Goal: Obtain resource: Download file/media

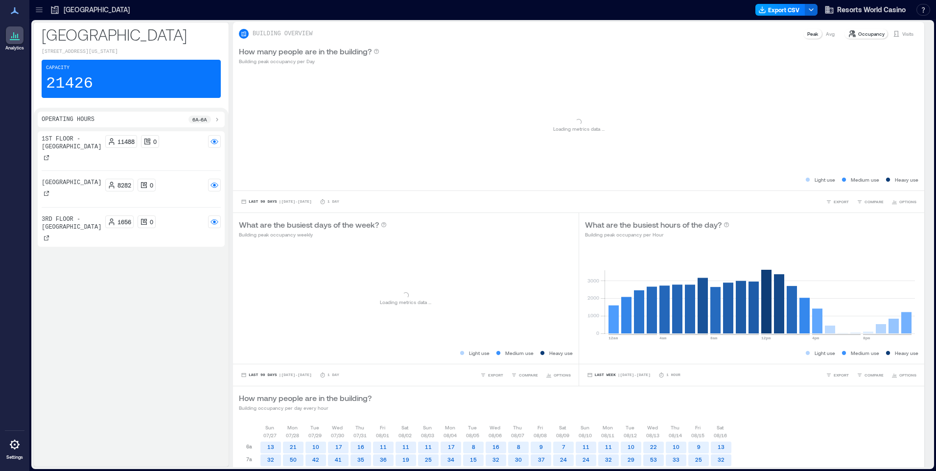
click at [791, 13] on button "Export CSV" at bounding box center [780, 10] width 50 height 12
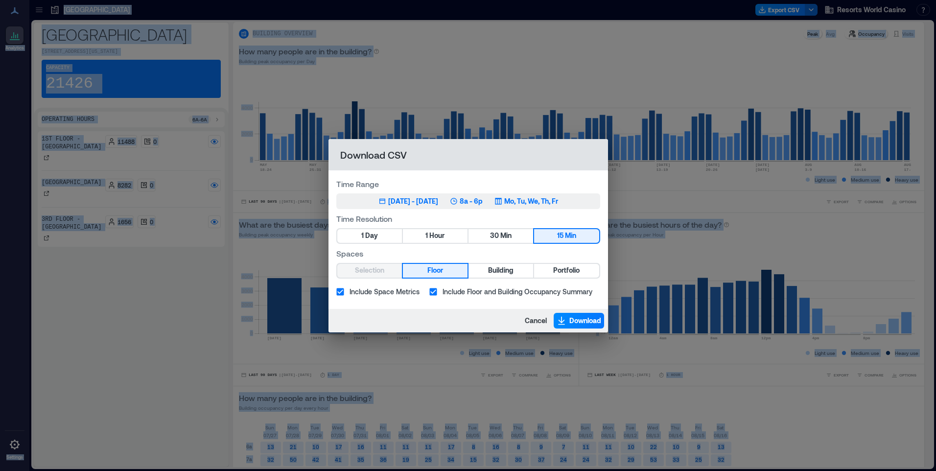
click at [558, 201] on p "Mo, Tu, We, Th, Fr" at bounding box center [531, 201] width 54 height 10
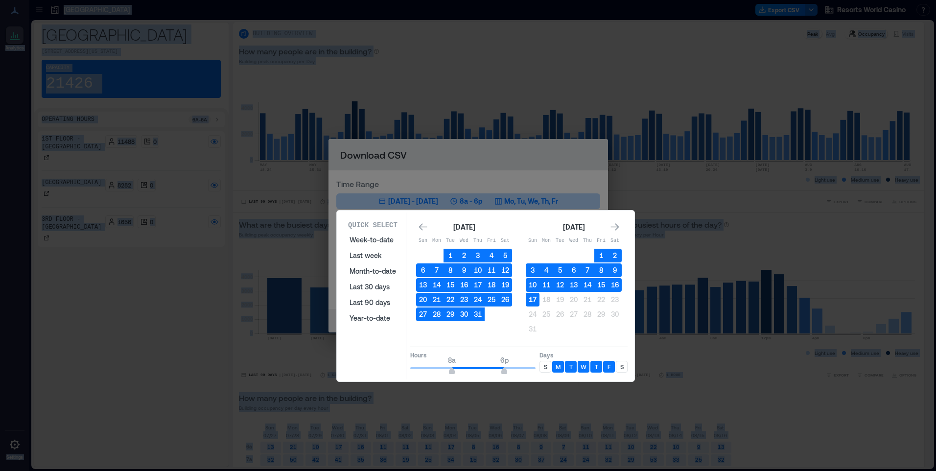
click at [533, 301] on button "17" at bounding box center [533, 300] width 14 height 14
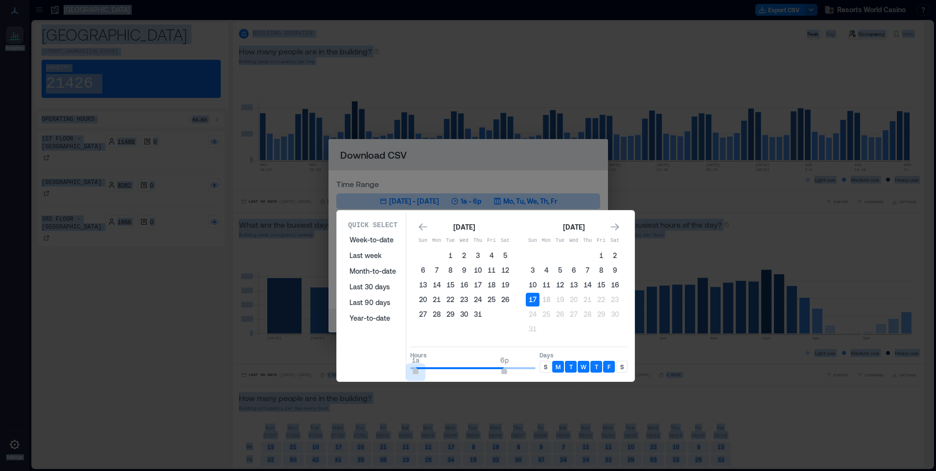
type input "*"
drag, startPoint x: 451, startPoint y: 371, endPoint x: 446, endPoint y: 360, distance: 12.5
click at [386, 371] on div "Quick Select Week-to-date Last week Month-to-date Last 30 days Last 90 days Yea…" at bounding box center [486, 295] width 292 height 167
type input "**"
drag, startPoint x: 504, startPoint y: 371, endPoint x: 555, endPoint y: 368, distance: 51.5
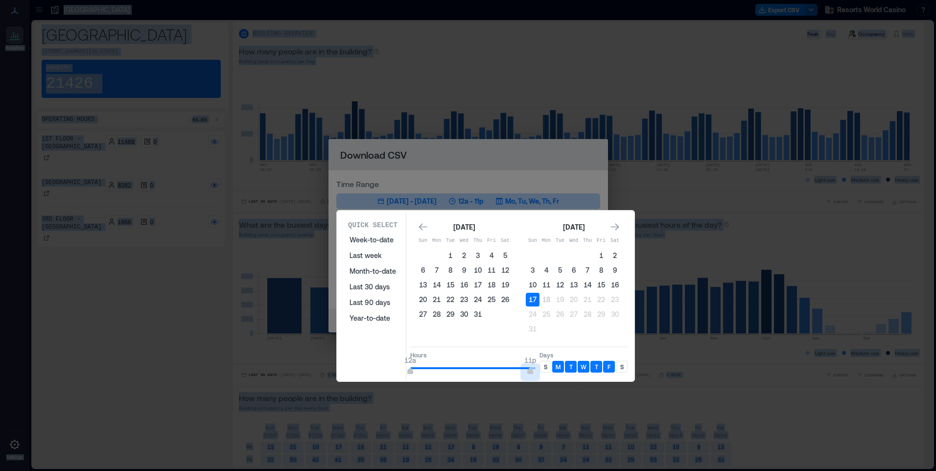
click at [552, 365] on div "Hours 12a 11p Days S M T W T F S" at bounding box center [518, 361] width 217 height 29
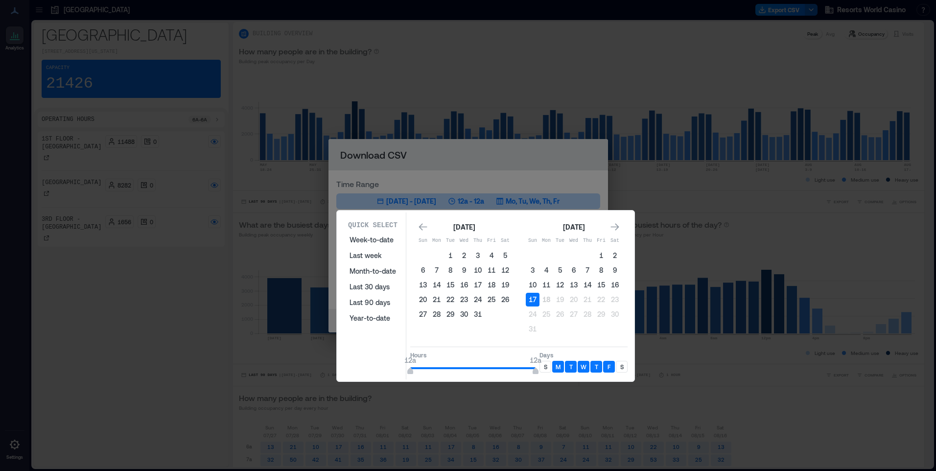
click at [542, 365] on div "S" at bounding box center [545, 367] width 12 height 12
click at [621, 370] on p "S" at bounding box center [621, 367] width 3 height 8
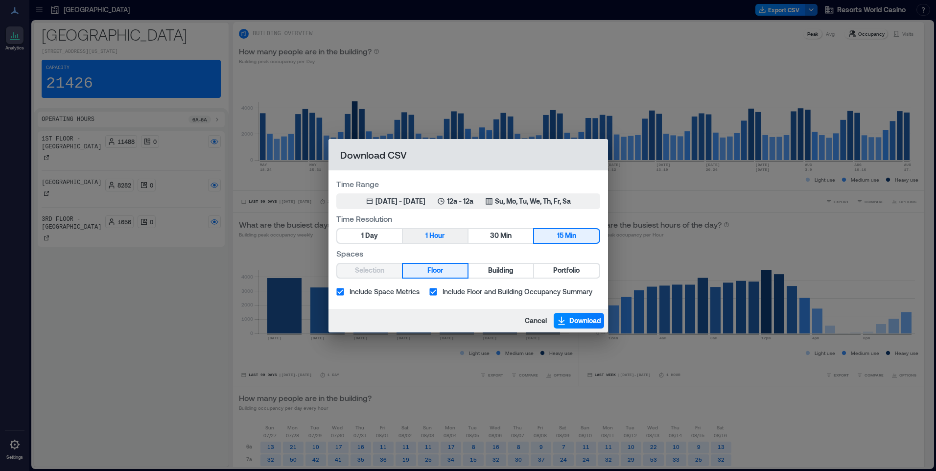
click at [447, 235] on button "1 Hour" at bounding box center [435, 236] width 65 height 14
click at [571, 271] on span "Portfolio" at bounding box center [566, 270] width 26 height 12
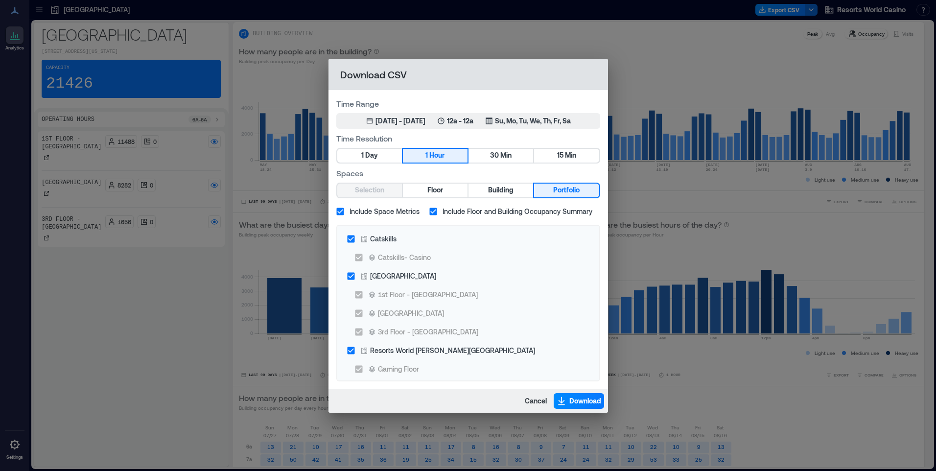
drag, startPoint x: 385, startPoint y: 212, endPoint x: 389, endPoint y: 232, distance: 20.4
click at [385, 214] on span "Include Space Metrics" at bounding box center [384, 211] width 70 height 10
click at [390, 234] on div "Catskills" at bounding box center [383, 238] width 26 height 10
click at [403, 347] on div "Resorts World [PERSON_NAME][GEOGRAPHIC_DATA]" at bounding box center [452, 350] width 165 height 10
click at [572, 394] on button "Download" at bounding box center [579, 401] width 50 height 16
